Goal: Information Seeking & Learning: Learn about a topic

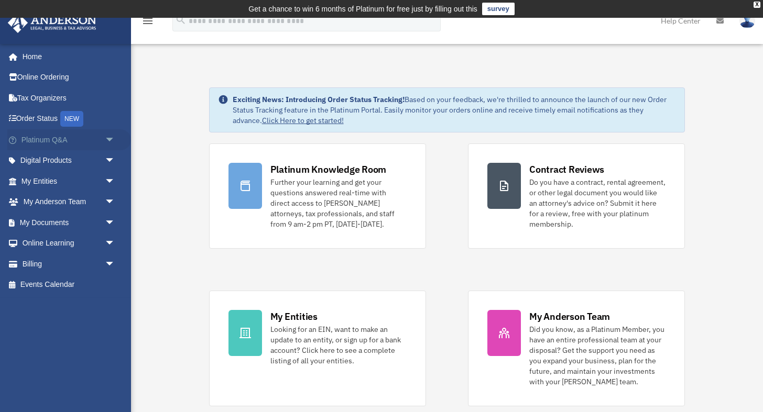
click at [56, 140] on link "Platinum Q&A arrow_drop_down" at bounding box center [69, 139] width 124 height 21
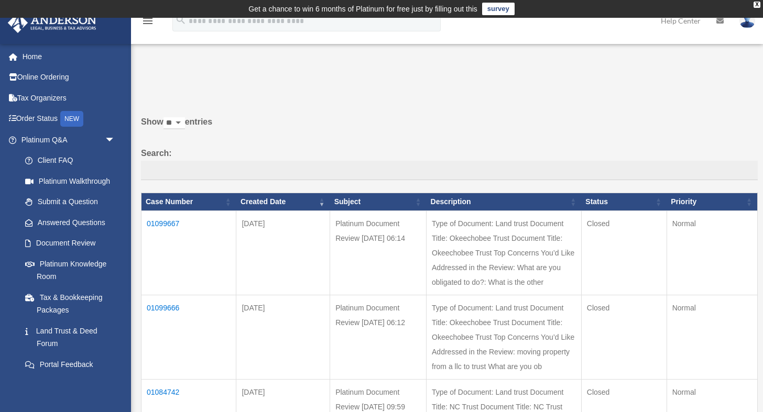
click at [705, 140] on div "Show ** ** ** *** entries Search: Case Number Created Date Subject Description …" at bounding box center [449, 389] width 617 height 548
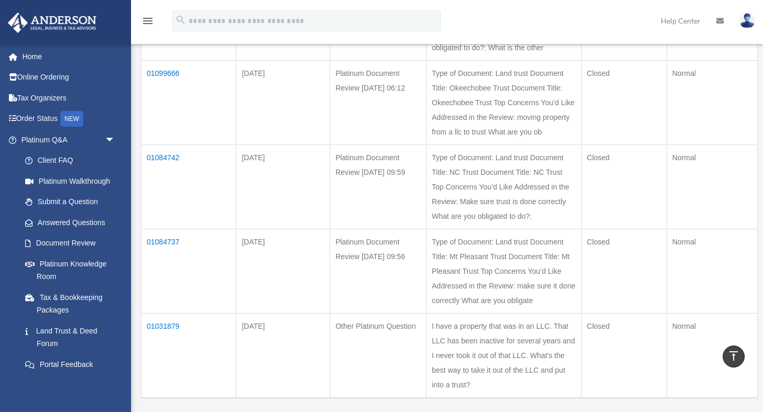
scroll to position [183, 0]
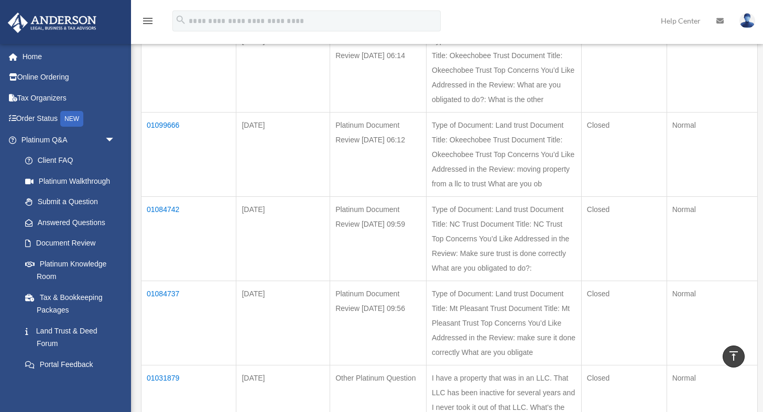
click at [158, 366] on td "01031879" at bounding box center [188, 408] width 95 height 85
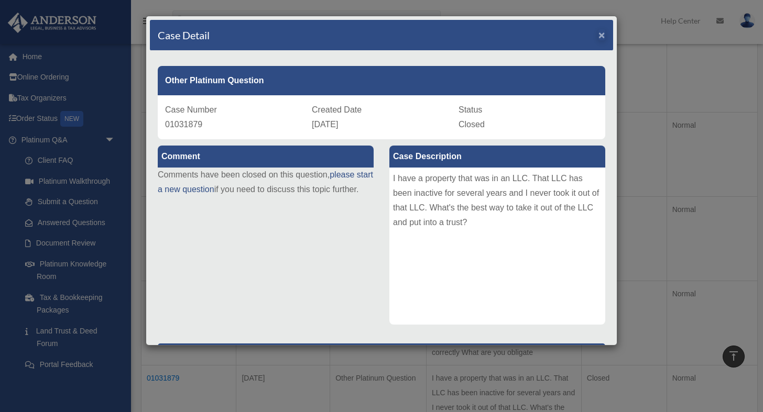
click at [601, 34] on span "×" at bounding box center [601, 35] width 7 height 12
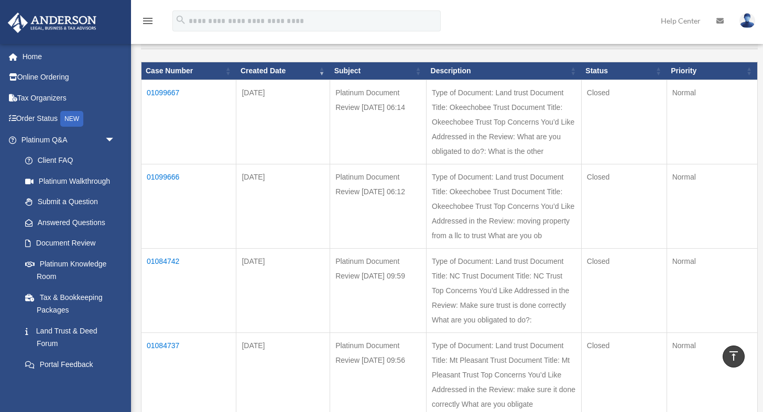
scroll to position [124, 0]
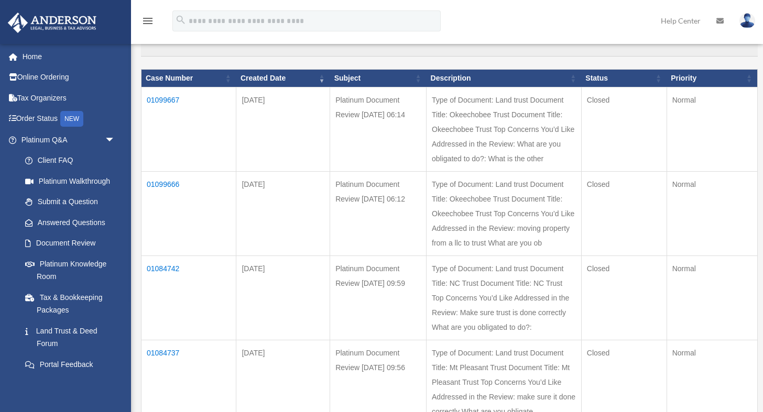
click at [466, 127] on td "Type of Document: Land trust Document Title: Okeechobee Trust Document Title: O…" at bounding box center [504, 130] width 155 height 84
click at [156, 108] on td "01099667" at bounding box center [188, 130] width 95 height 84
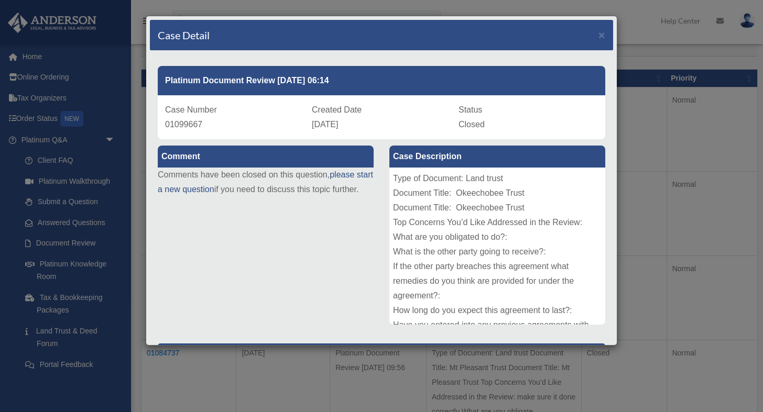
click at [472, 263] on div "Type of Document: Land trust Document Title: Okeechobee Trust Document Title: O…" at bounding box center [497, 246] width 216 height 157
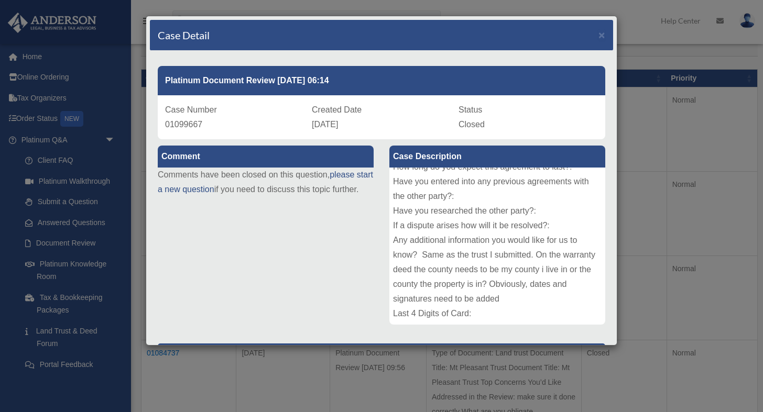
scroll to position [144, 0]
click at [602, 34] on span "×" at bounding box center [601, 35] width 7 height 12
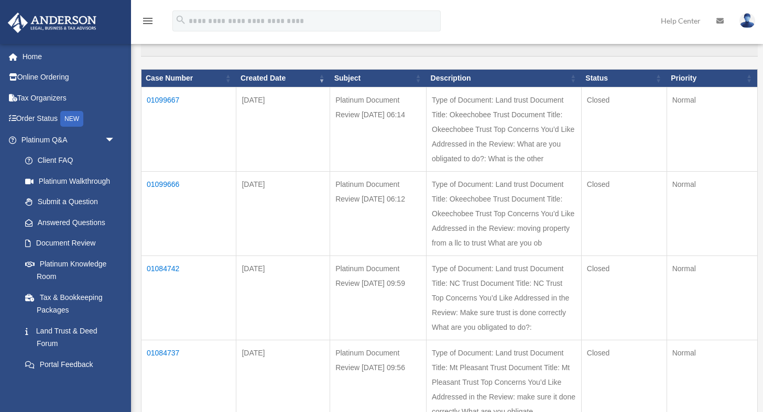
click at [169, 172] on td "01099666" at bounding box center [188, 214] width 95 height 84
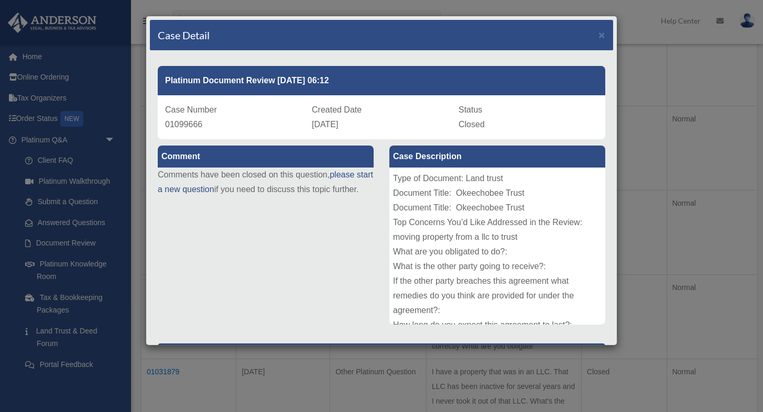
scroll to position [206, 0]
click at [469, 253] on div "Type of Document: Land trust Document Title: Okeechobee Trust Document Title: O…" at bounding box center [497, 246] width 216 height 157
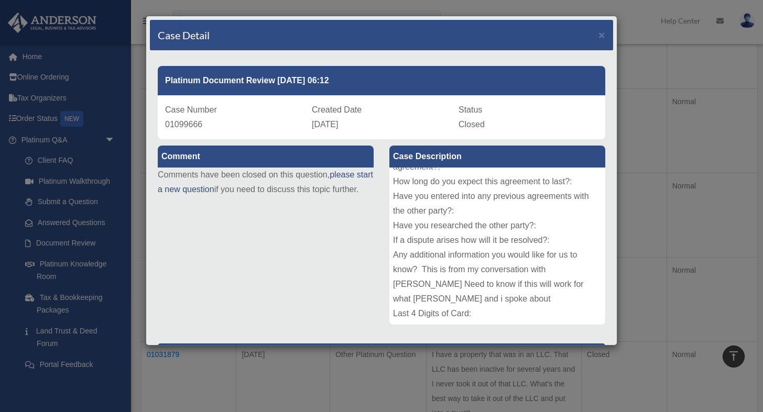
scroll to position [144, 0]
click at [607, 34] on div "Case Detail ×" at bounding box center [381, 35] width 463 height 31
click at [603, 36] on span "×" at bounding box center [601, 35] width 7 height 12
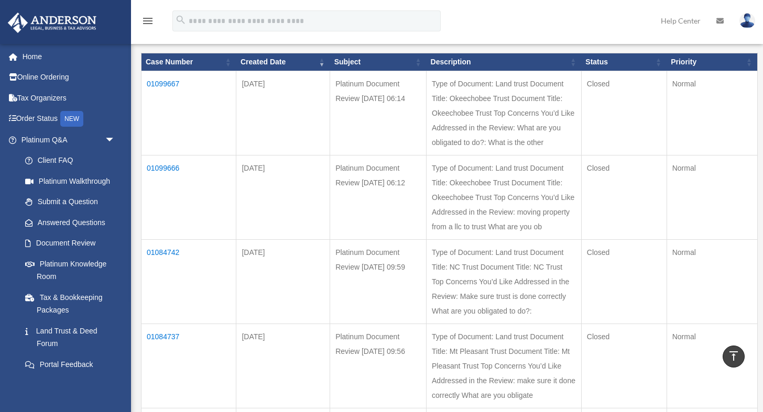
scroll to position [139, 0]
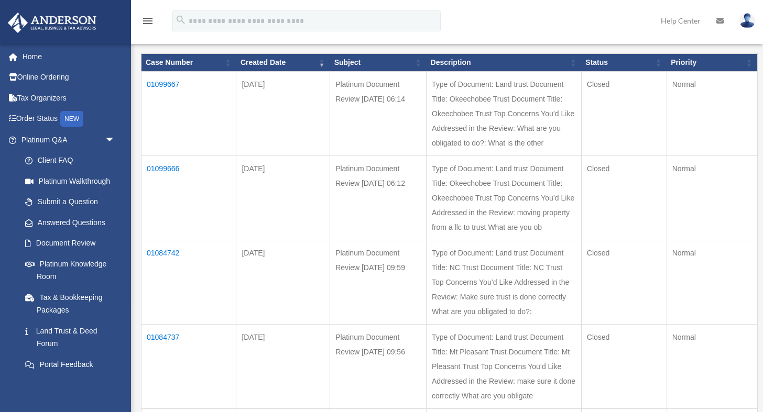
click at [162, 241] on td "01084742" at bounding box center [188, 283] width 95 height 84
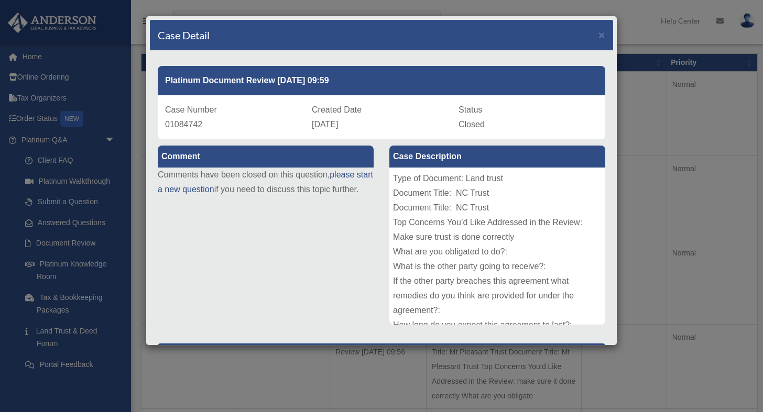
click at [566, 253] on div "Type of Document: Land trust Document Title: NC Trust Document Title: NC Trust …" at bounding box center [497, 246] width 216 height 157
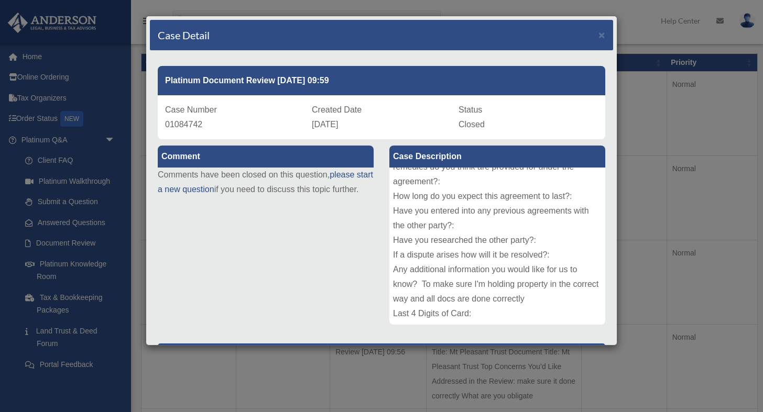
scroll to position [129, 0]
click at [604, 34] on span "×" at bounding box center [601, 35] width 7 height 12
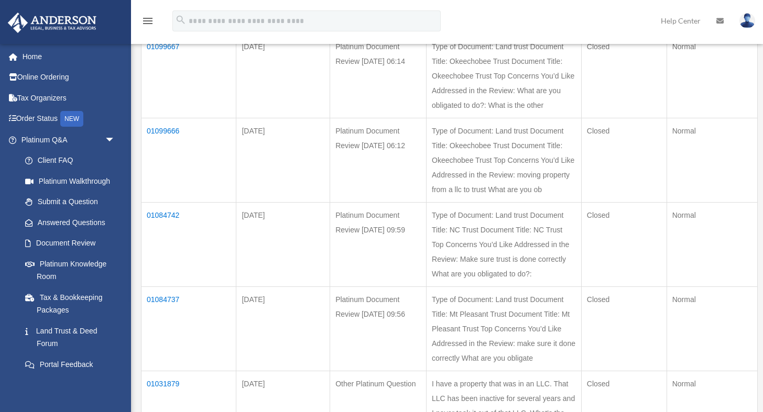
scroll to position [181, 0]
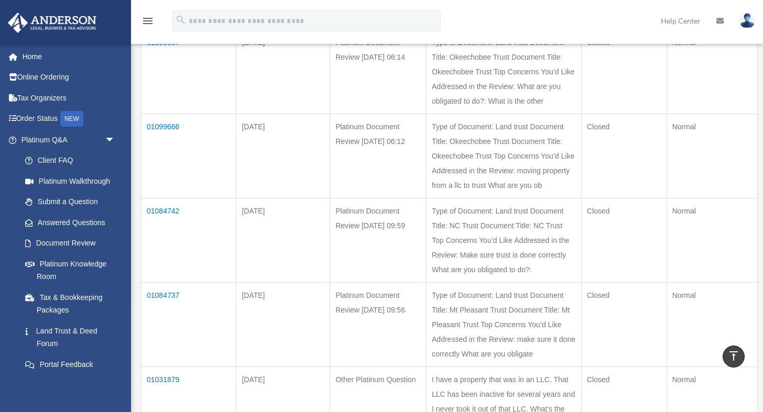
click at [166, 283] on td "01084737" at bounding box center [188, 325] width 95 height 84
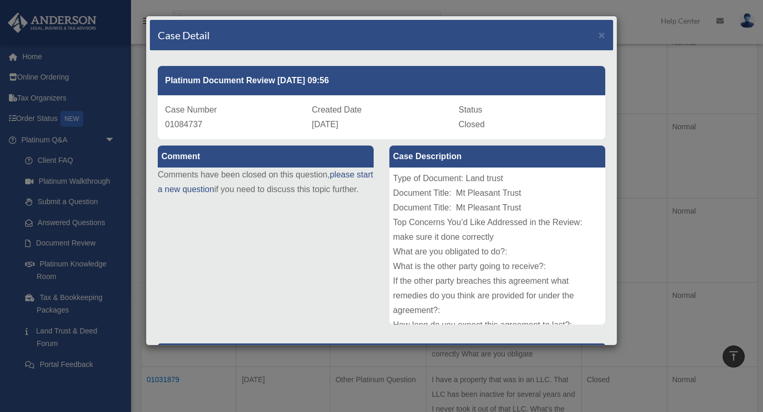
click at [540, 233] on div "Type of Document: Land trust Document Title: Mt Pleasant Trust Document Title: …" at bounding box center [497, 246] width 216 height 157
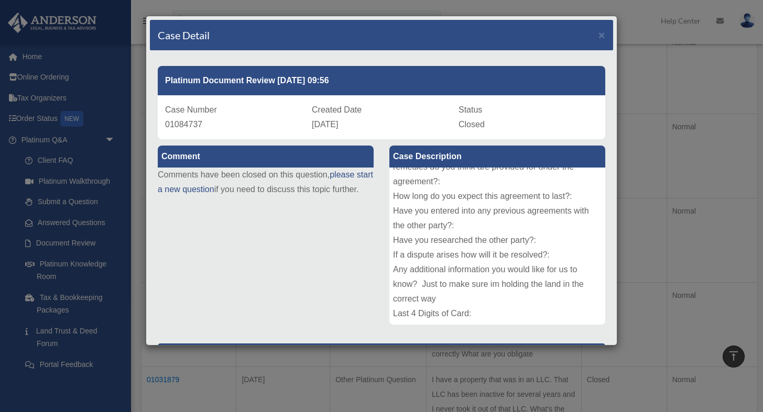
scroll to position [129, 0]
click at [599, 35] on span "×" at bounding box center [601, 35] width 7 height 12
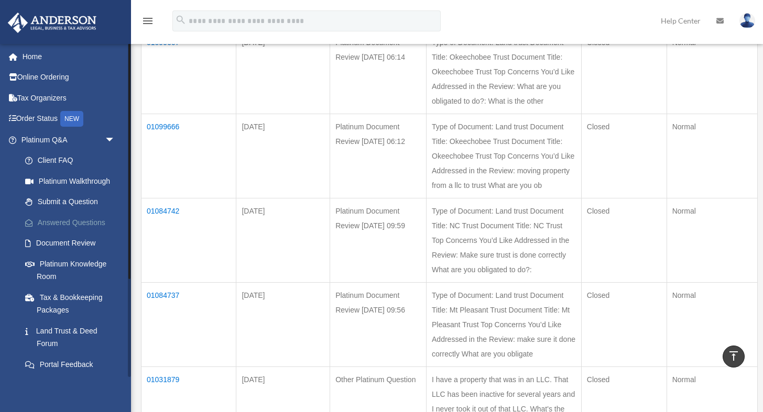
click at [91, 221] on link "Answered Questions" at bounding box center [73, 222] width 116 height 21
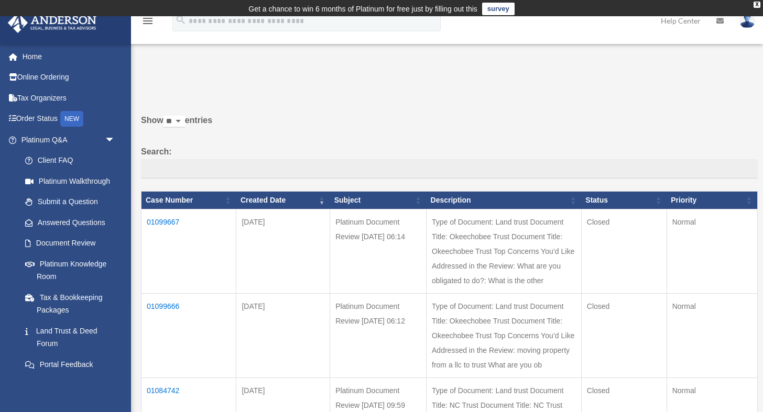
click at [421, 129] on label "Show ** ** ** *** entries" at bounding box center [449, 125] width 617 height 25
click at [185, 128] on select "** ** ** ***" at bounding box center [173, 122] width 21 height 12
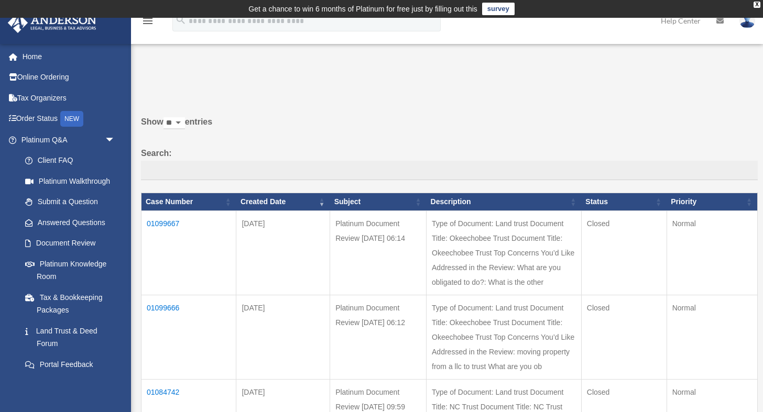
click at [421, 129] on label "Show ** ** ** *** entries" at bounding box center [449, 127] width 617 height 25
click at [185, 129] on select "** ** ** ***" at bounding box center [173, 123] width 21 height 12
click at [465, 72] on div "Past Questions & Answers date_range Published on Last updated June 7, 2024 Apri…" at bounding box center [446, 379] width 624 height 624
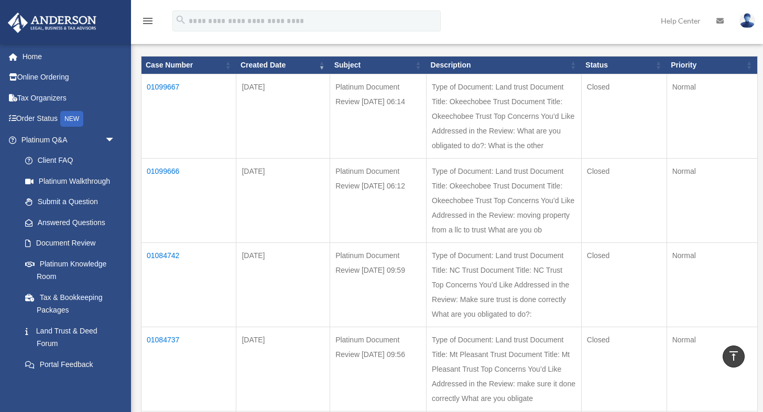
scroll to position [136, 0]
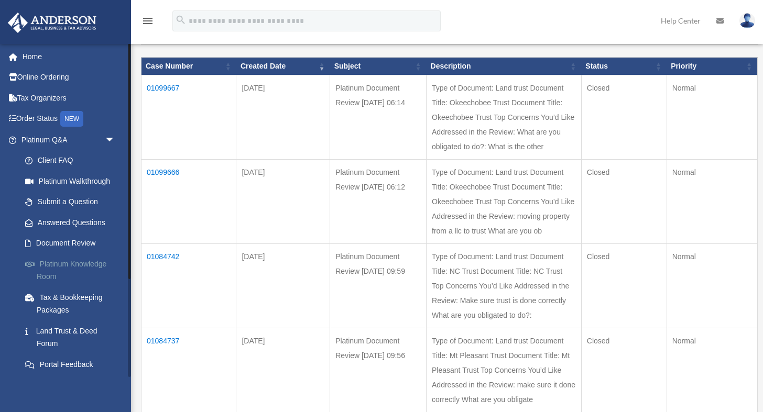
click at [91, 265] on link "Platinum Knowledge Room" at bounding box center [73, 271] width 116 height 34
click at [45, 117] on link "Order Status NEW" at bounding box center [69, 118] width 124 height 21
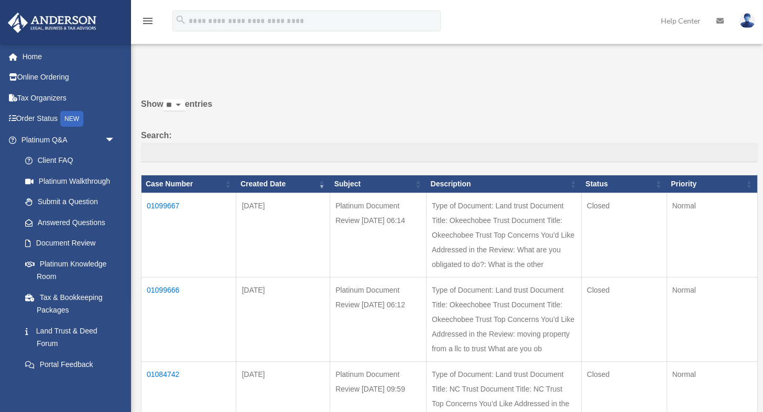
scroll to position [136, 0]
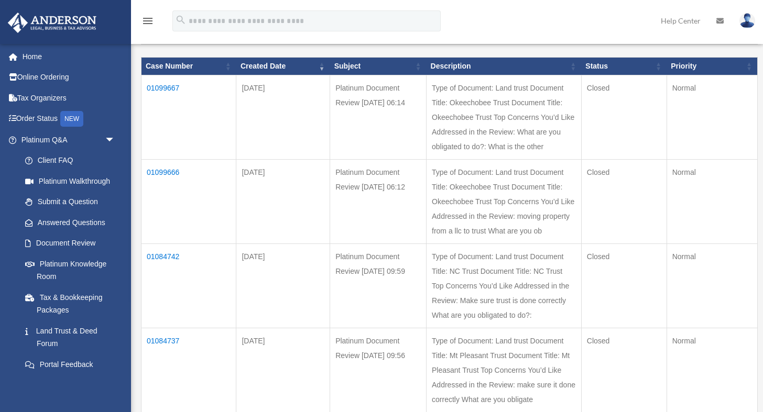
click at [161, 71] on th "Case Number" at bounding box center [188, 67] width 95 height 18
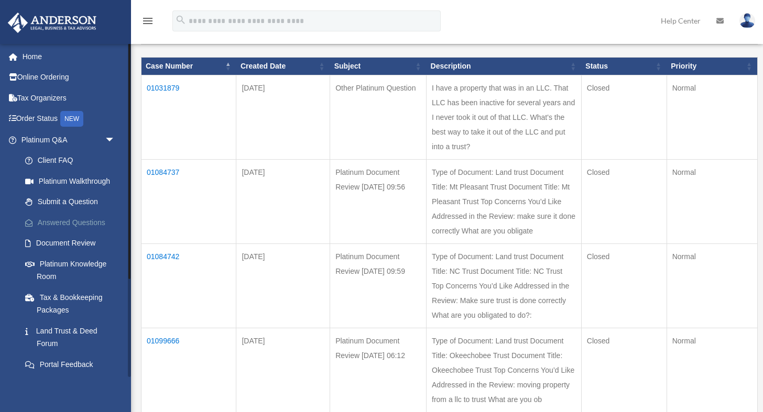
click at [79, 219] on link "Answered Questions" at bounding box center [73, 222] width 116 height 21
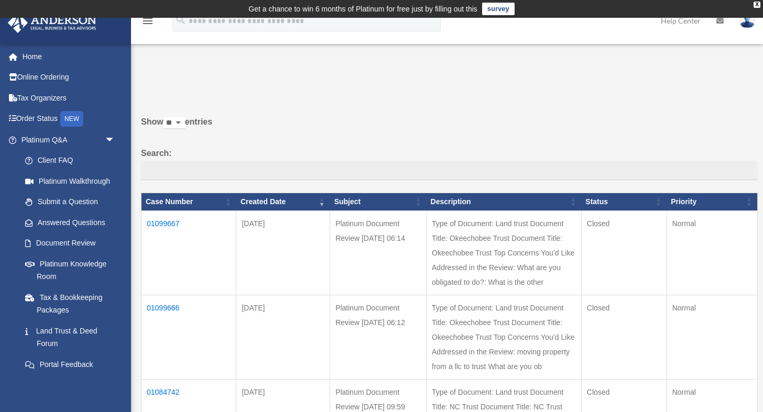
click at [498, 127] on label "Show ** ** ** *** entries" at bounding box center [449, 127] width 617 height 25
click at [185, 127] on select "** ** ** ***" at bounding box center [173, 123] width 21 height 12
select select "**"
click at [472, 95] on div "Do you really want to log out? Yes No Show ** ** ** *** entries Search: Case Nu…" at bounding box center [446, 371] width 624 height 584
click at [564, 173] on input "Search:" at bounding box center [449, 171] width 617 height 20
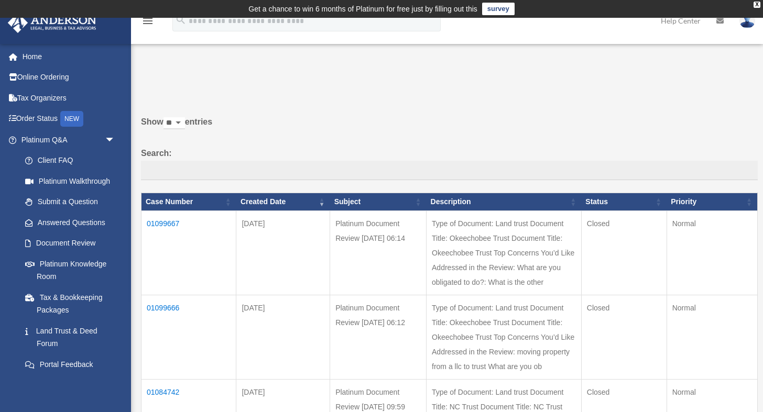
click at [546, 83] on p at bounding box center [446, 86] width 624 height 15
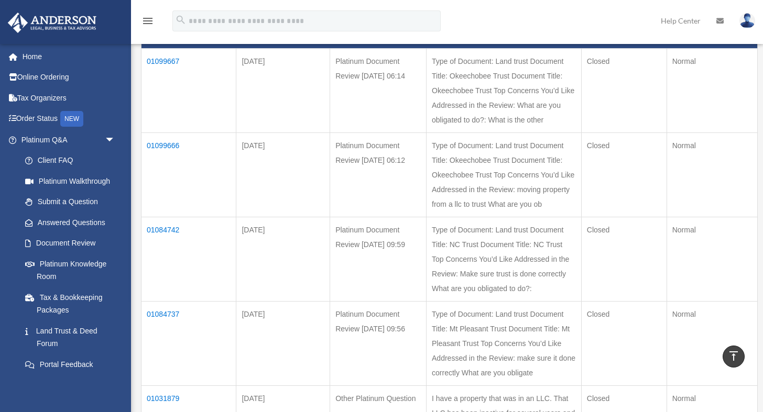
scroll to position [156, 0]
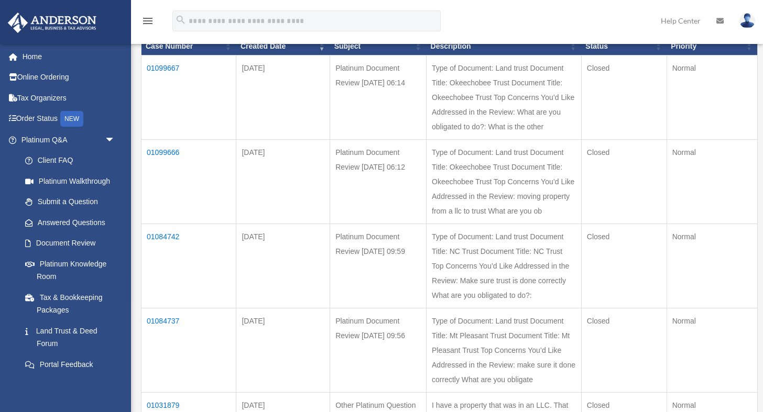
click at [150, 309] on td "01084737" at bounding box center [188, 351] width 95 height 84
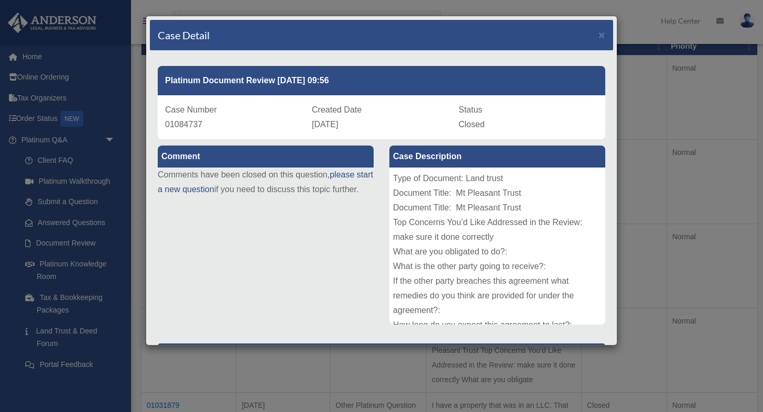
click at [236, 251] on div "Comment Comments have been closed on this question, please start a new question…" at bounding box center [381, 336] width 463 height 395
click at [605, 36] on div "Case Detail ×" at bounding box center [381, 35] width 463 height 31
click at [601, 36] on span "×" at bounding box center [601, 35] width 7 height 12
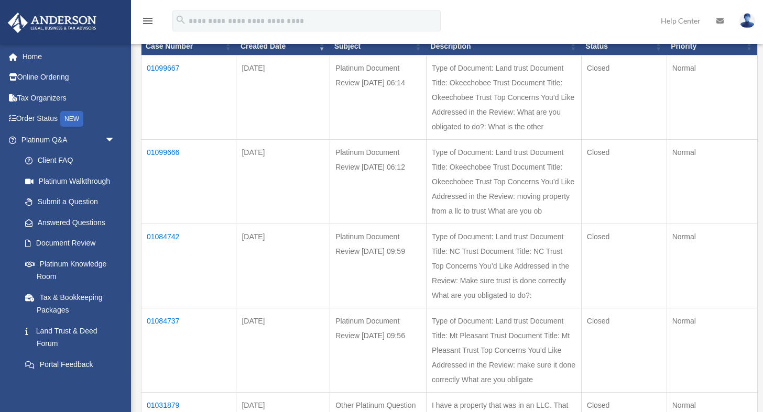
click at [168, 73] on td "01099667" at bounding box center [188, 98] width 95 height 84
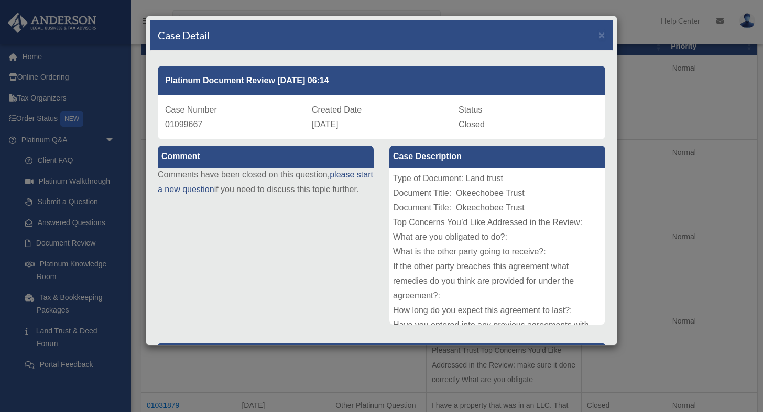
click at [331, 212] on div "Comment Comments have been closed on this question, please start a new question…" at bounding box center [266, 175] width 232 height 72
click at [601, 35] on span "×" at bounding box center [601, 35] width 7 height 12
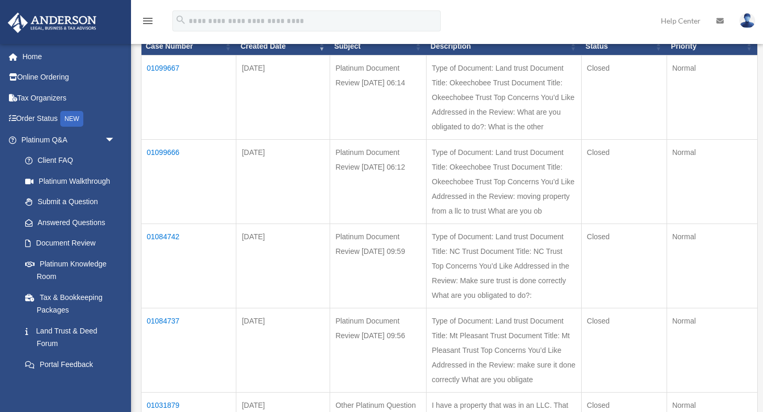
click at [158, 140] on td "01099666" at bounding box center [188, 182] width 95 height 84
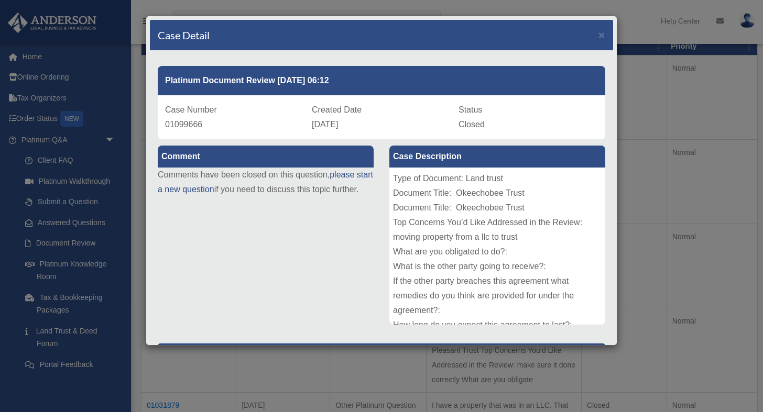
click at [341, 236] on div "Comment Comments have been closed on this question, please start a new question…" at bounding box center [381, 344] width 463 height 410
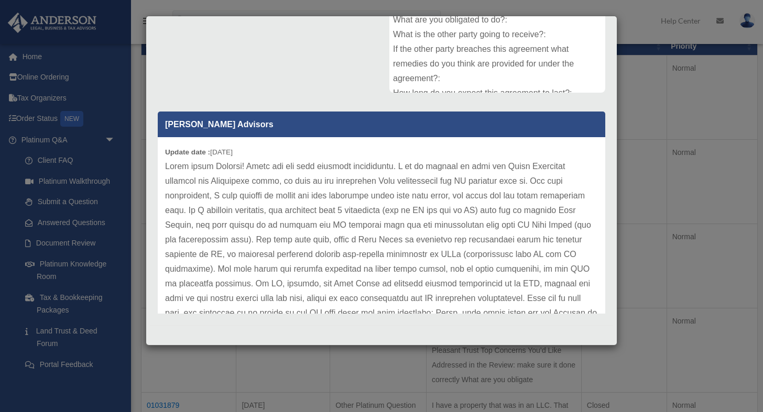
scroll to position [232, 0]
click at [574, 228] on p at bounding box center [381, 409] width 433 height 499
click at [341, 87] on div "Comment Comments have been closed on this question, please start a new question…" at bounding box center [381, 113] width 463 height 410
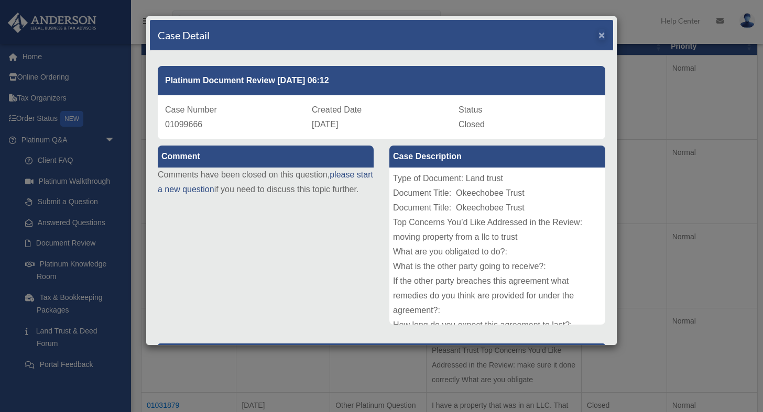
click at [603, 36] on span "×" at bounding box center [601, 35] width 7 height 12
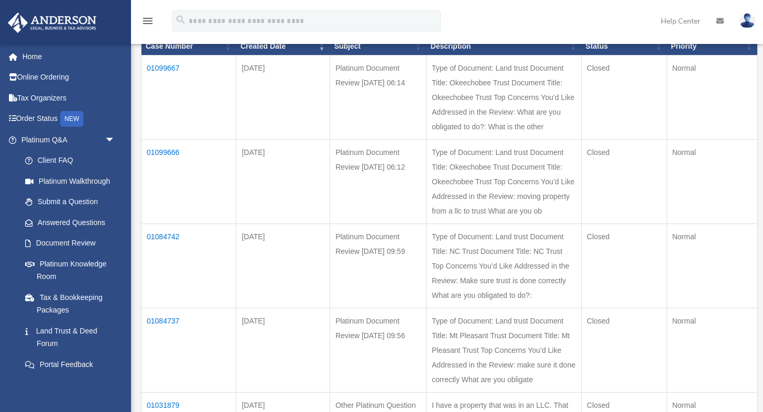
click at [161, 224] on td "01084742" at bounding box center [188, 266] width 95 height 84
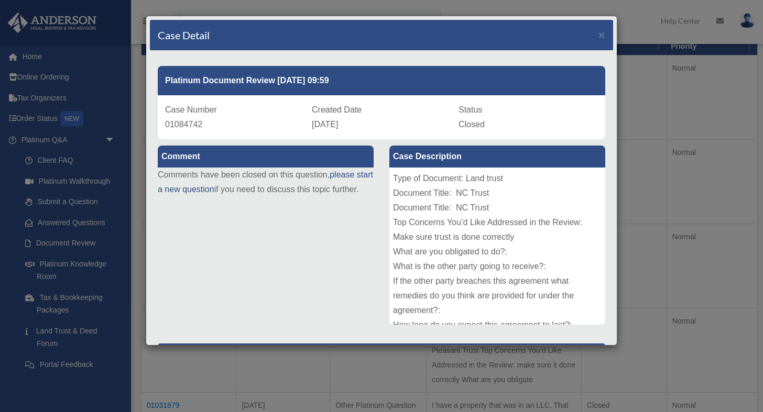
click at [315, 254] on div "Comment Comments have been closed on this question, please start a new question…" at bounding box center [381, 314] width 463 height 351
click at [603, 33] on span "×" at bounding box center [601, 35] width 7 height 12
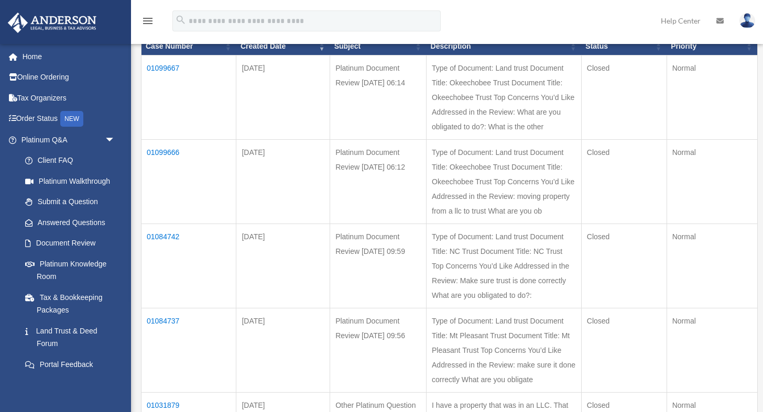
click at [160, 309] on td "01084737" at bounding box center [188, 351] width 95 height 84
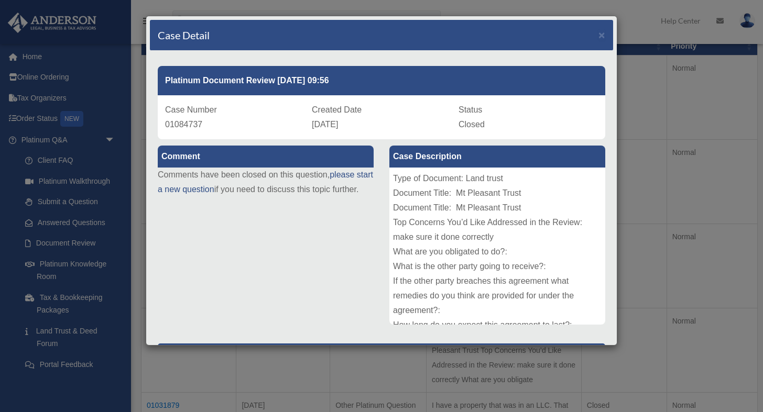
click at [303, 258] on div "Comment Comments have been closed on this question, please start a new question…" at bounding box center [381, 336] width 463 height 395
click at [603, 37] on span "×" at bounding box center [601, 35] width 7 height 12
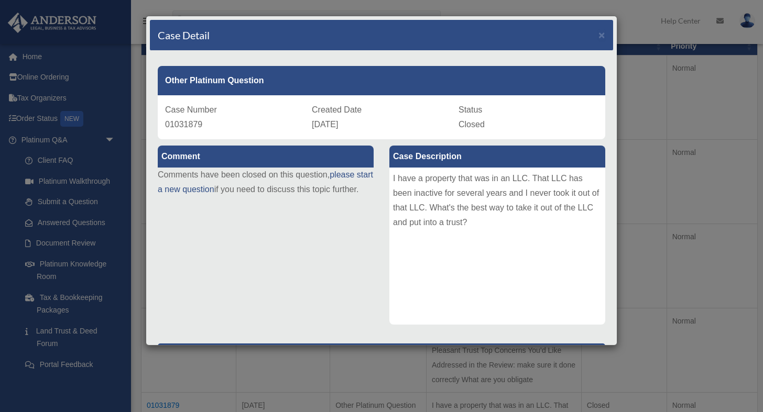
click at [350, 197] on p "Comments have been closed on this question, please start a new question if you …" at bounding box center [266, 182] width 216 height 29
click at [602, 35] on span "×" at bounding box center [601, 35] width 7 height 12
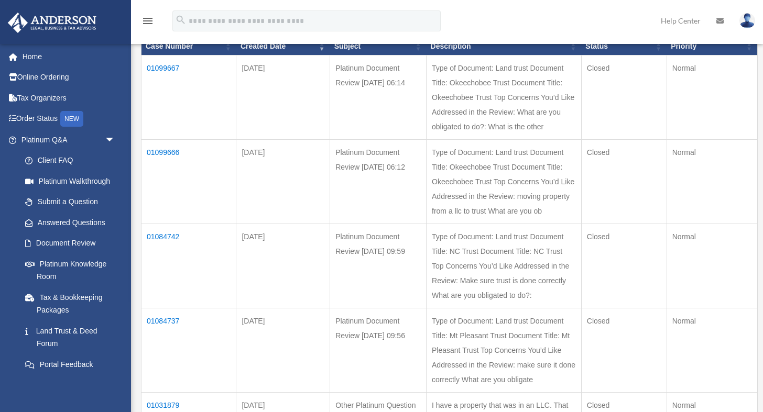
click at [167, 140] on td "01099666" at bounding box center [188, 182] width 95 height 84
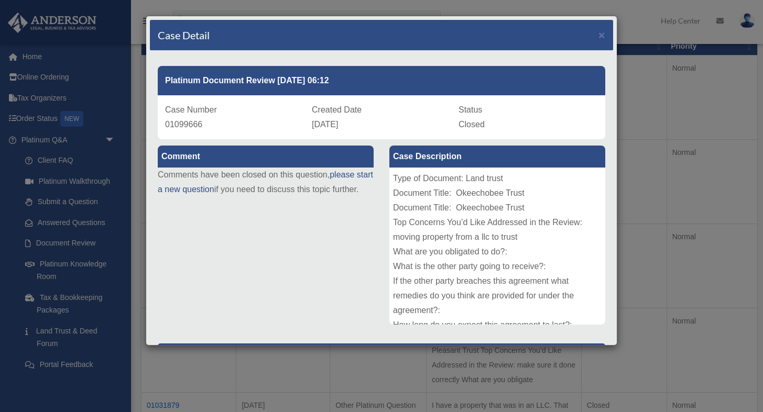
click at [249, 212] on div "Comment Comments have been closed on this question, please start a new question…" at bounding box center [266, 175] width 232 height 72
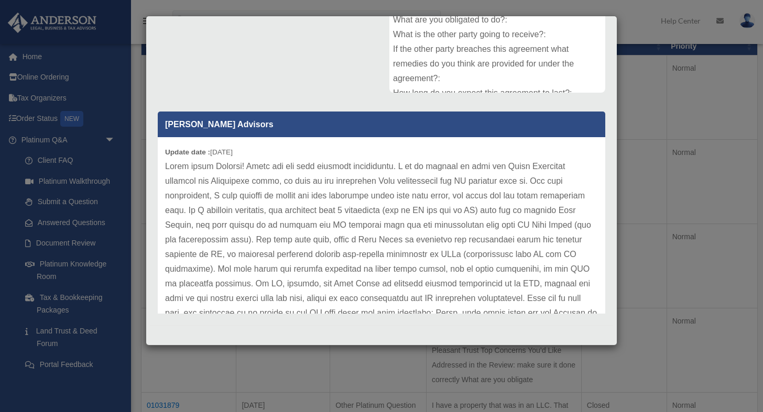
scroll to position [232, 0]
click at [514, 249] on p at bounding box center [381, 409] width 433 height 499
click at [342, 93] on div "Comment Comments have been closed on this question, please start a new question…" at bounding box center [381, 113] width 463 height 410
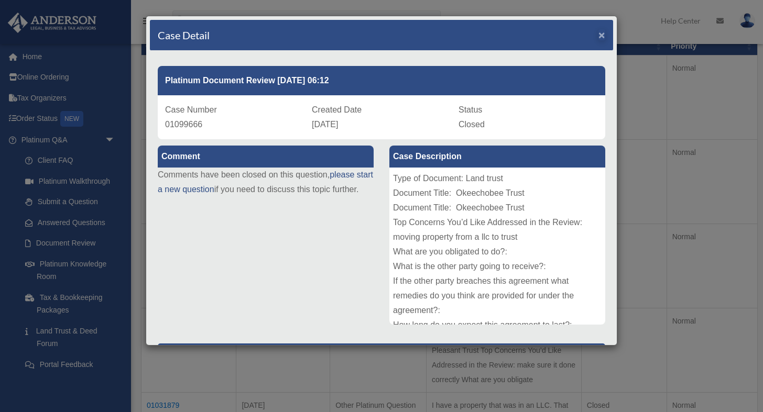
click at [599, 35] on span "×" at bounding box center [601, 35] width 7 height 12
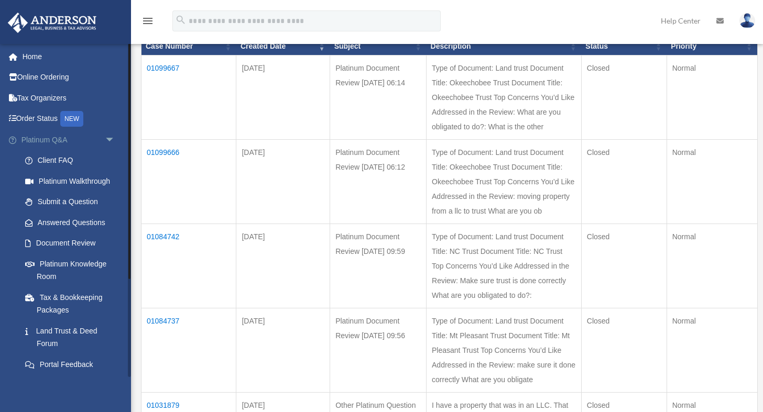
click at [111, 139] on span "arrow_drop_down" at bounding box center [115, 139] width 21 height 21
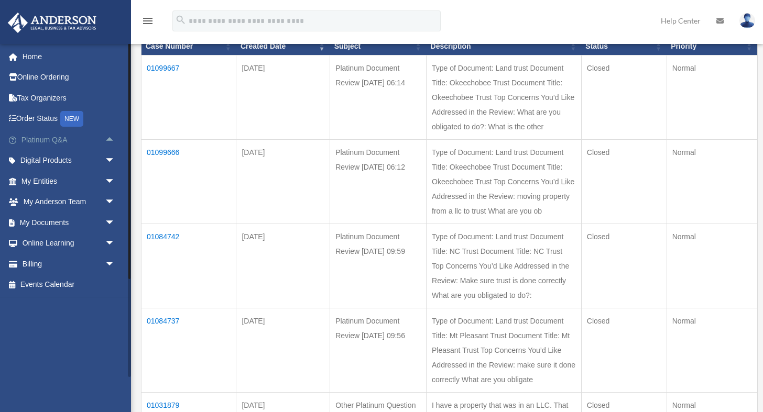
click at [111, 139] on span "arrow_drop_up" at bounding box center [115, 139] width 21 height 21
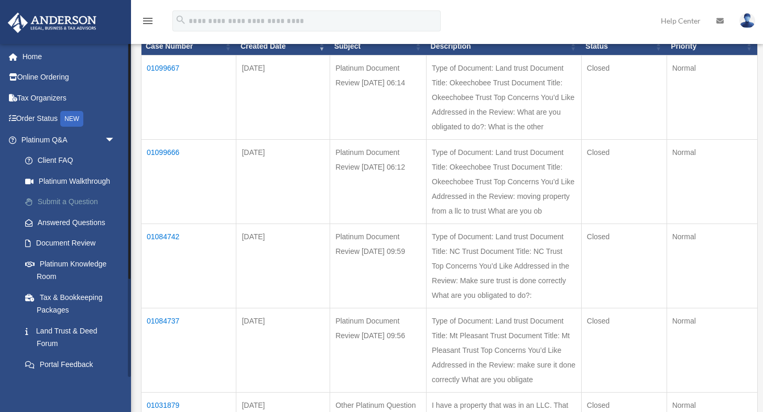
click at [66, 199] on link "Submit a Question" at bounding box center [73, 202] width 116 height 21
